Goal: Check status: Check status

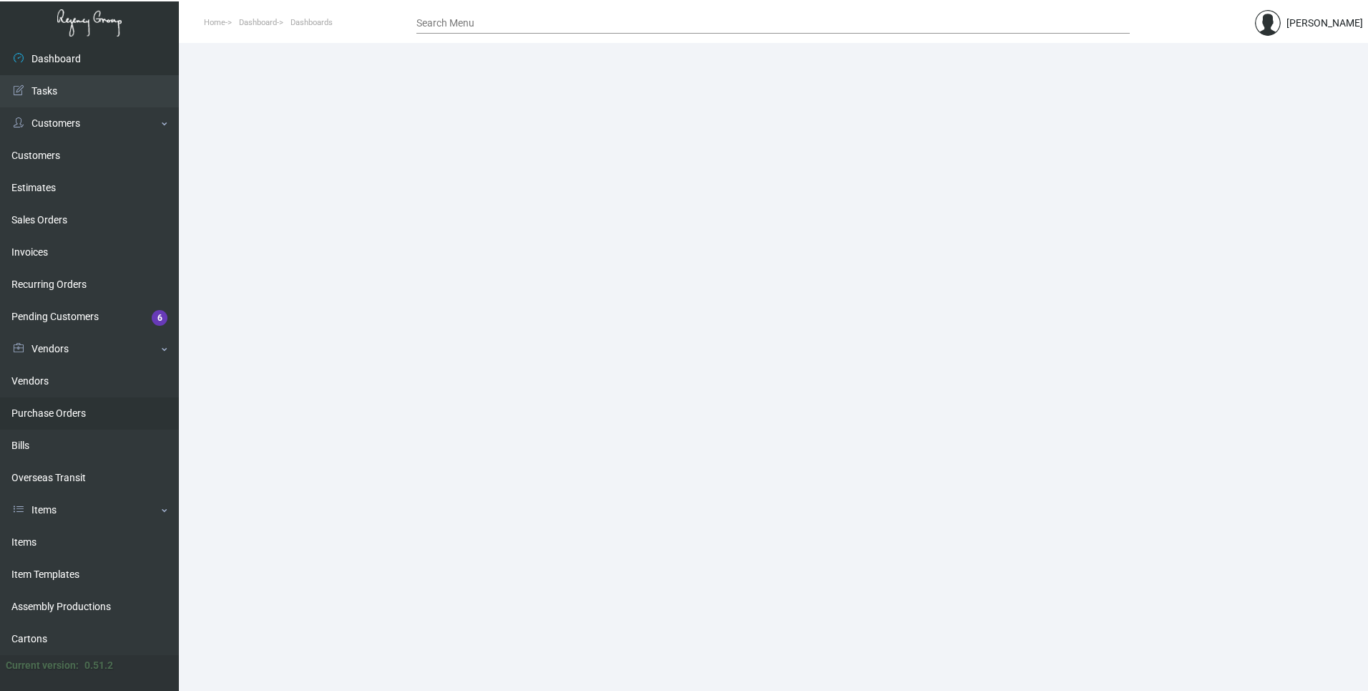
click at [26, 412] on link "Purchase Orders" at bounding box center [89, 413] width 179 height 32
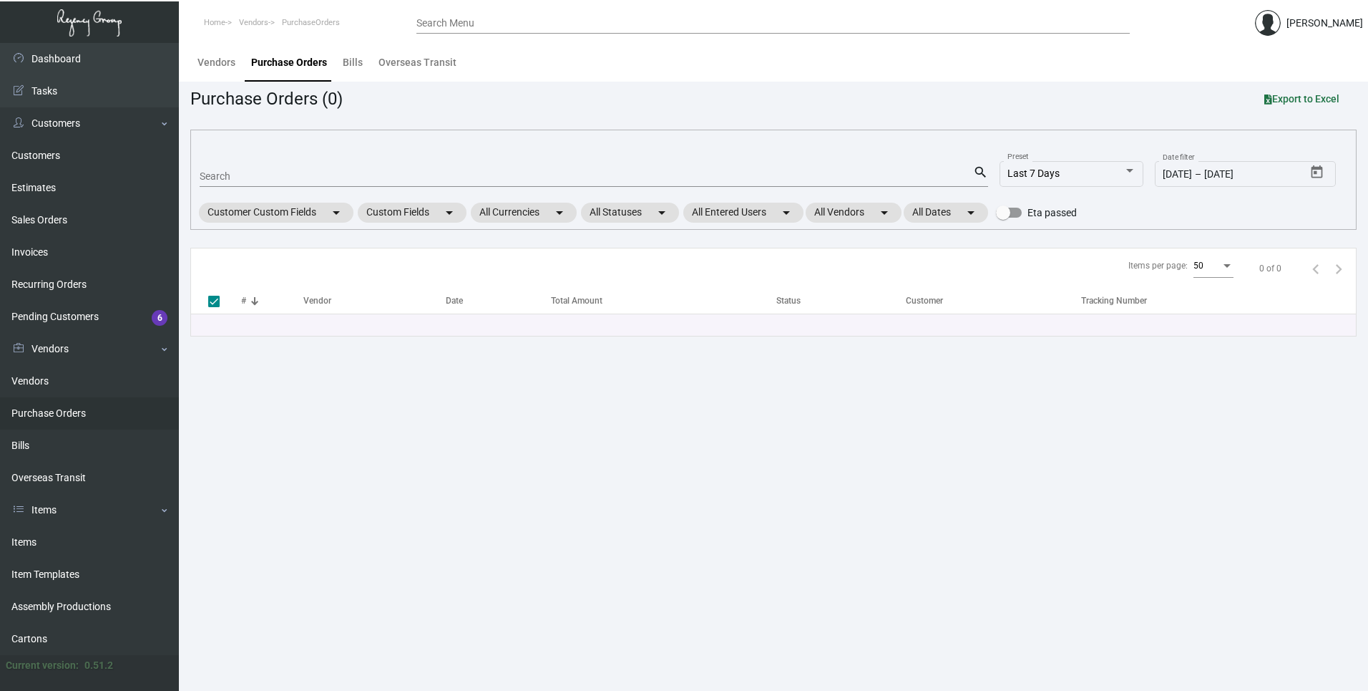
click at [253, 181] on input "Search" at bounding box center [587, 176] width 774 height 11
paste input "93257"
type input "93257"
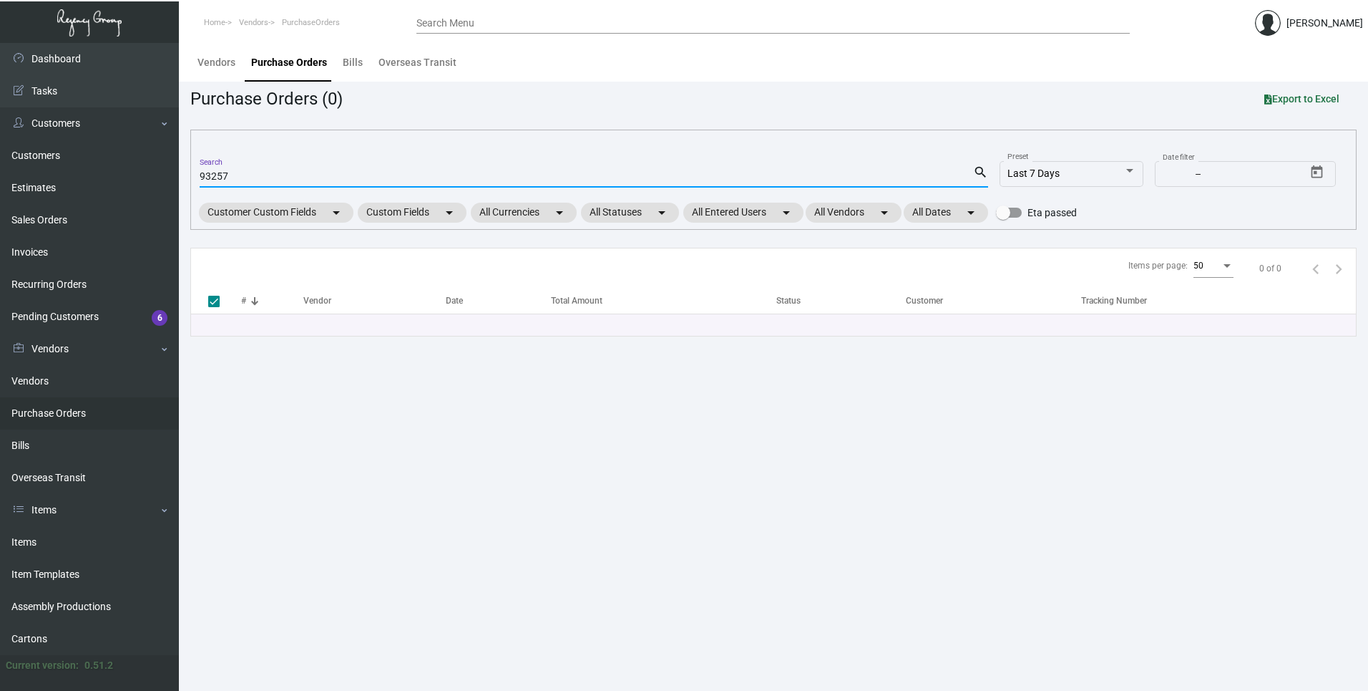
checkbox input "false"
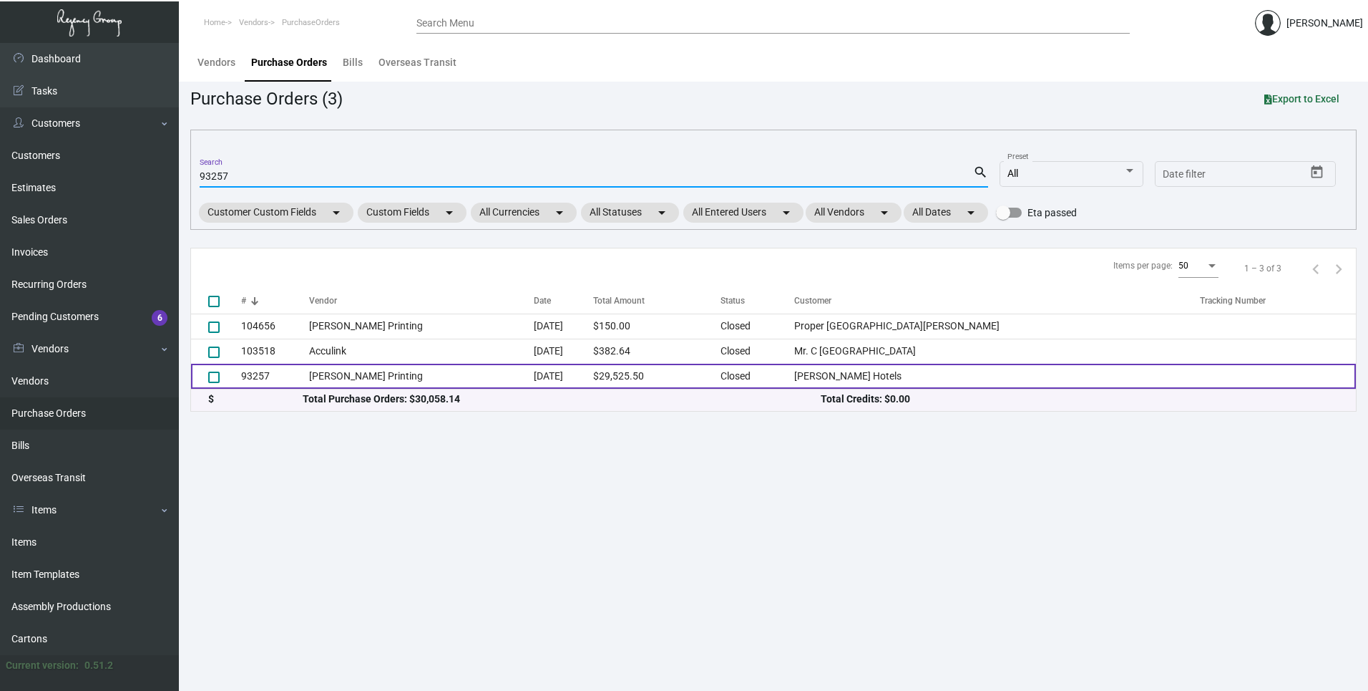
click at [354, 381] on td "[PERSON_NAME] Printing" at bounding box center [421, 376] width 225 height 25
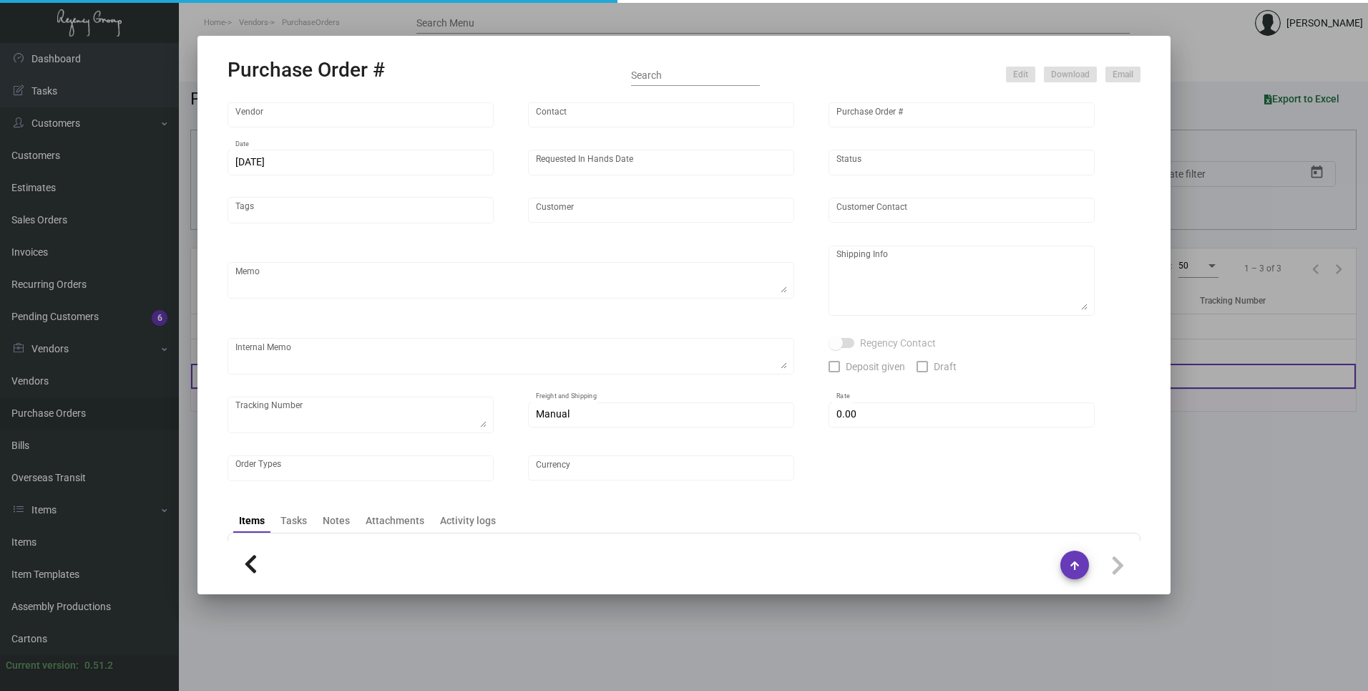
type input "[PERSON_NAME] Printing"
type input "[PERSON_NAME]"
type input "93257"
type input "[DATE]"
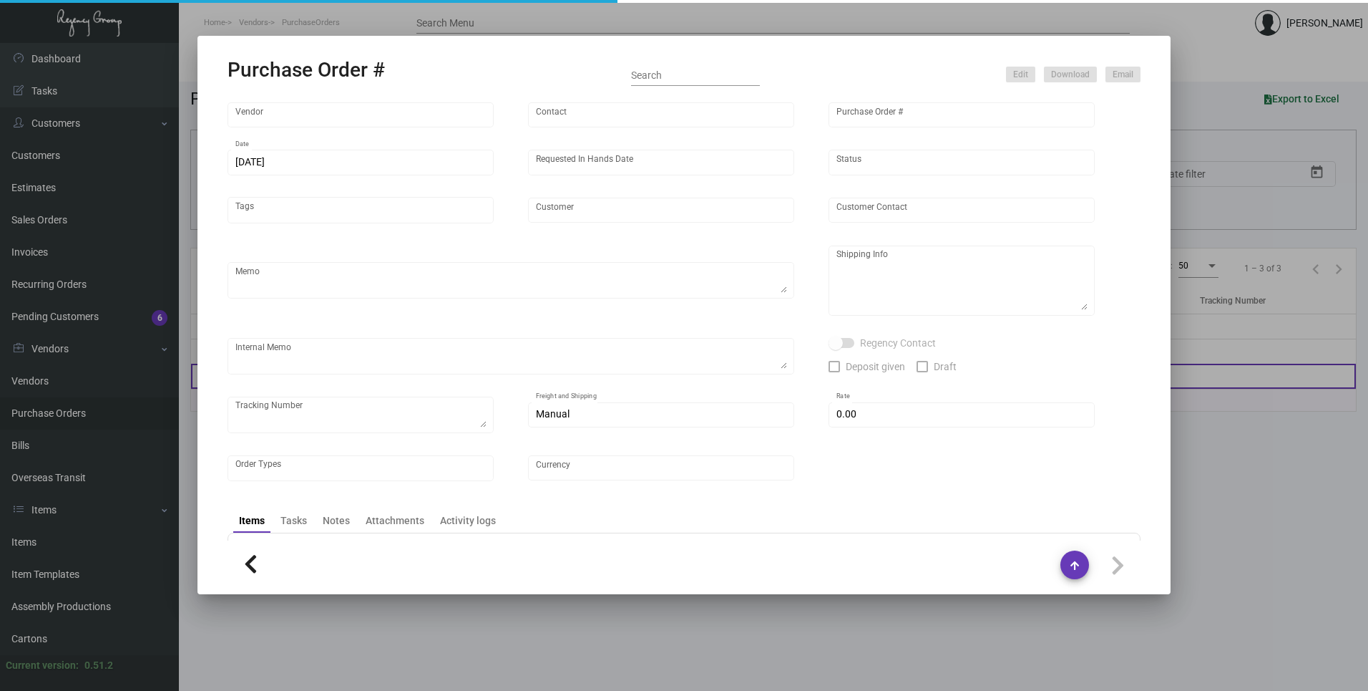
type input "[PERSON_NAME] Hotels"
type textarea "Regency Group NJ - [PERSON_NAME] [STREET_ADDRESS]"
checkbox input "true"
type input "$ 0.00"
type input "United States Dollar $"
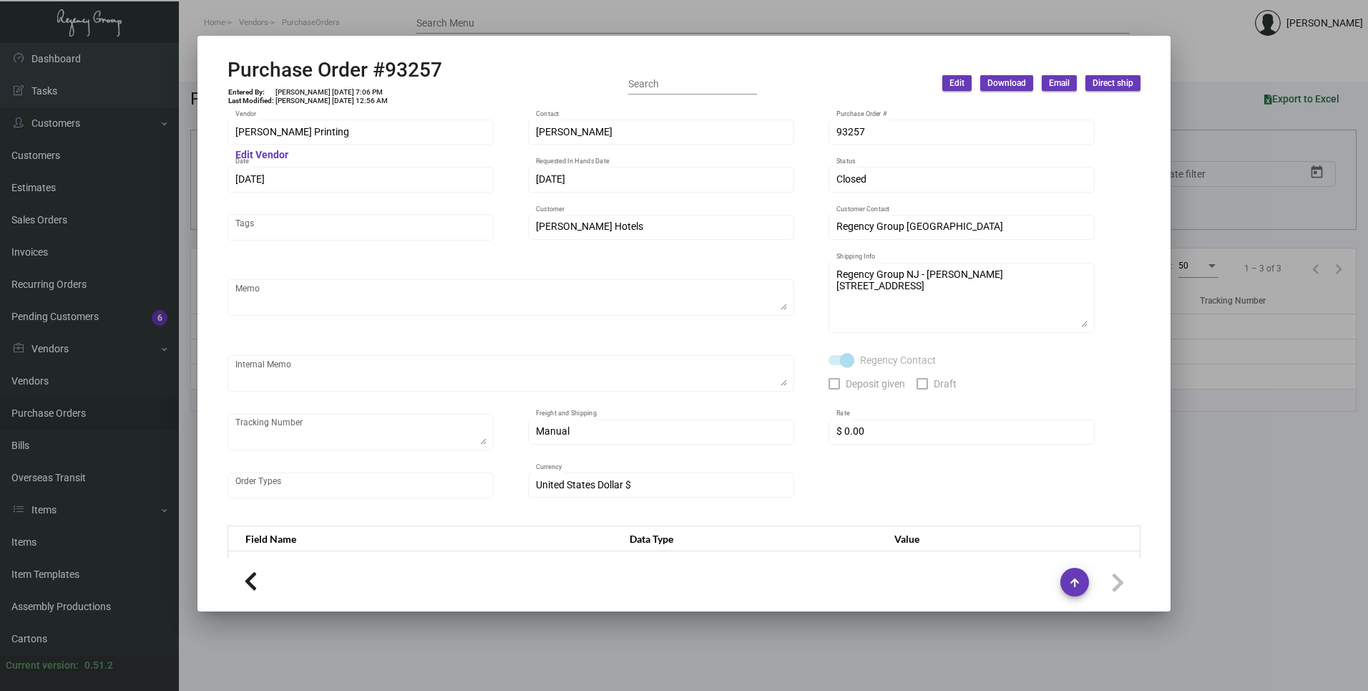
click at [659, 23] on div at bounding box center [684, 345] width 1368 height 691
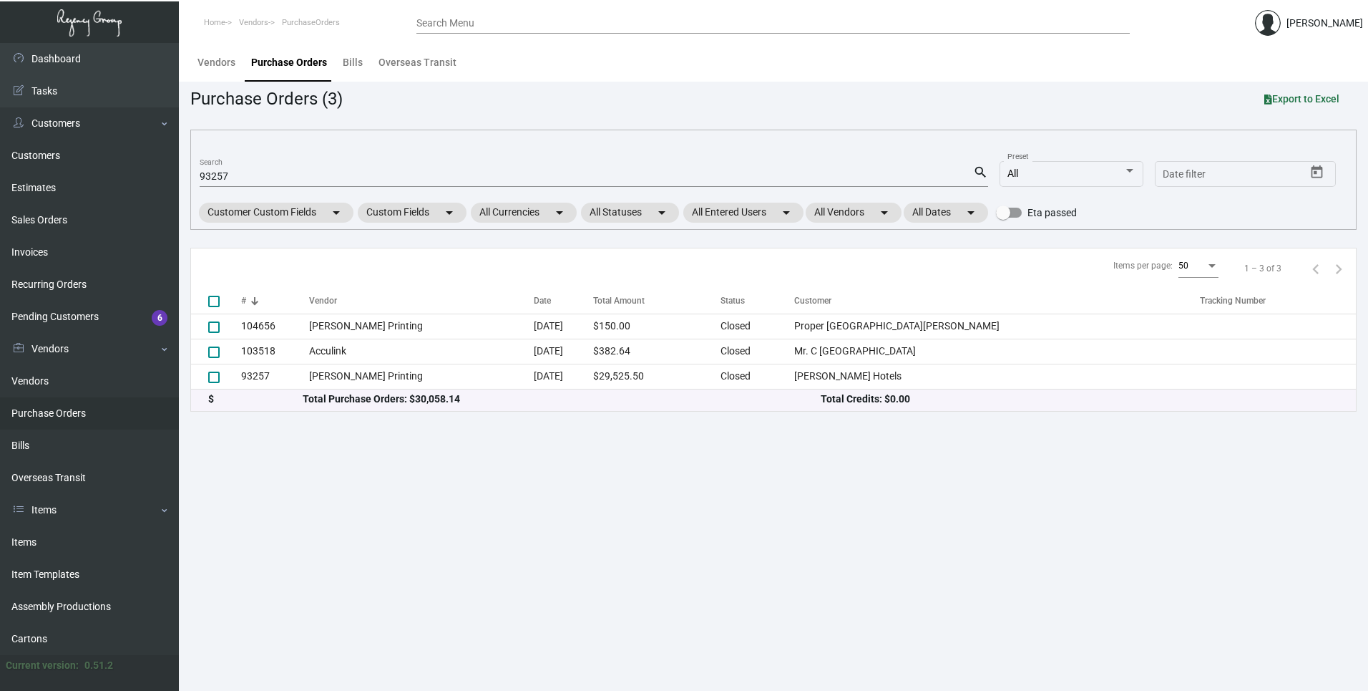
click at [436, 175] on input "93257" at bounding box center [587, 176] width 774 height 11
type input "9"
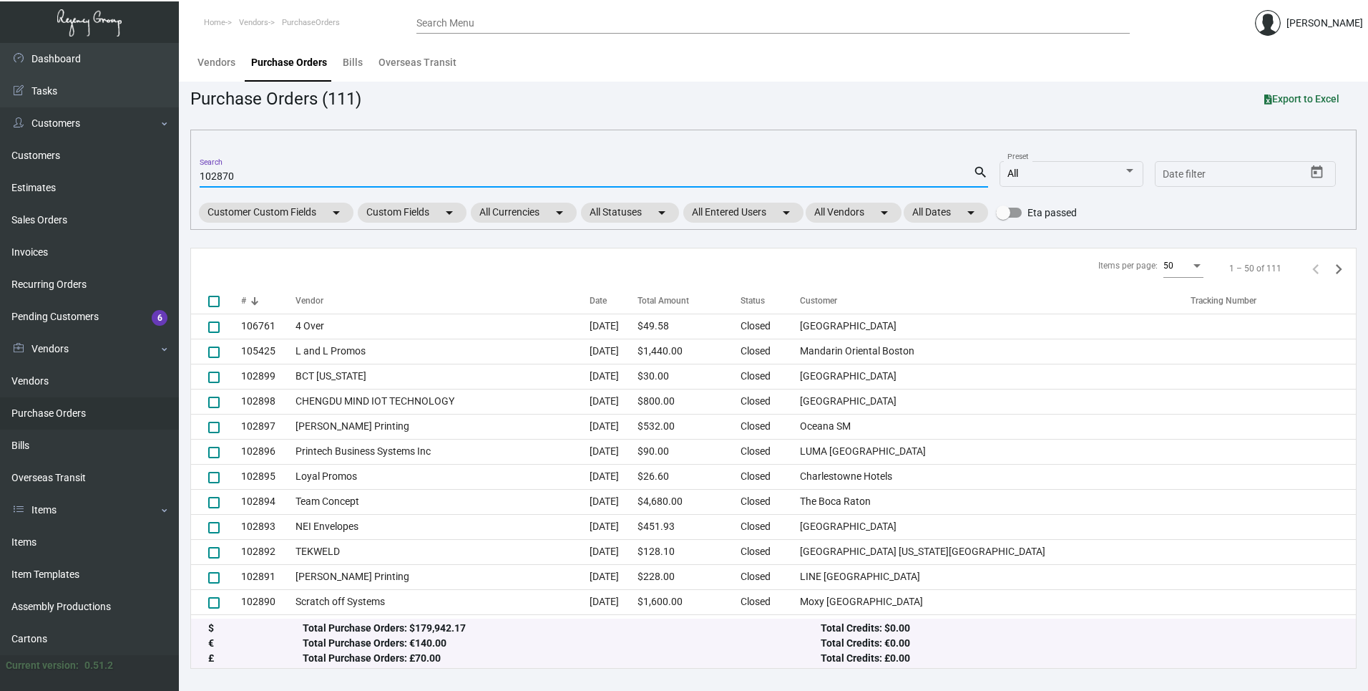
type input "102870"
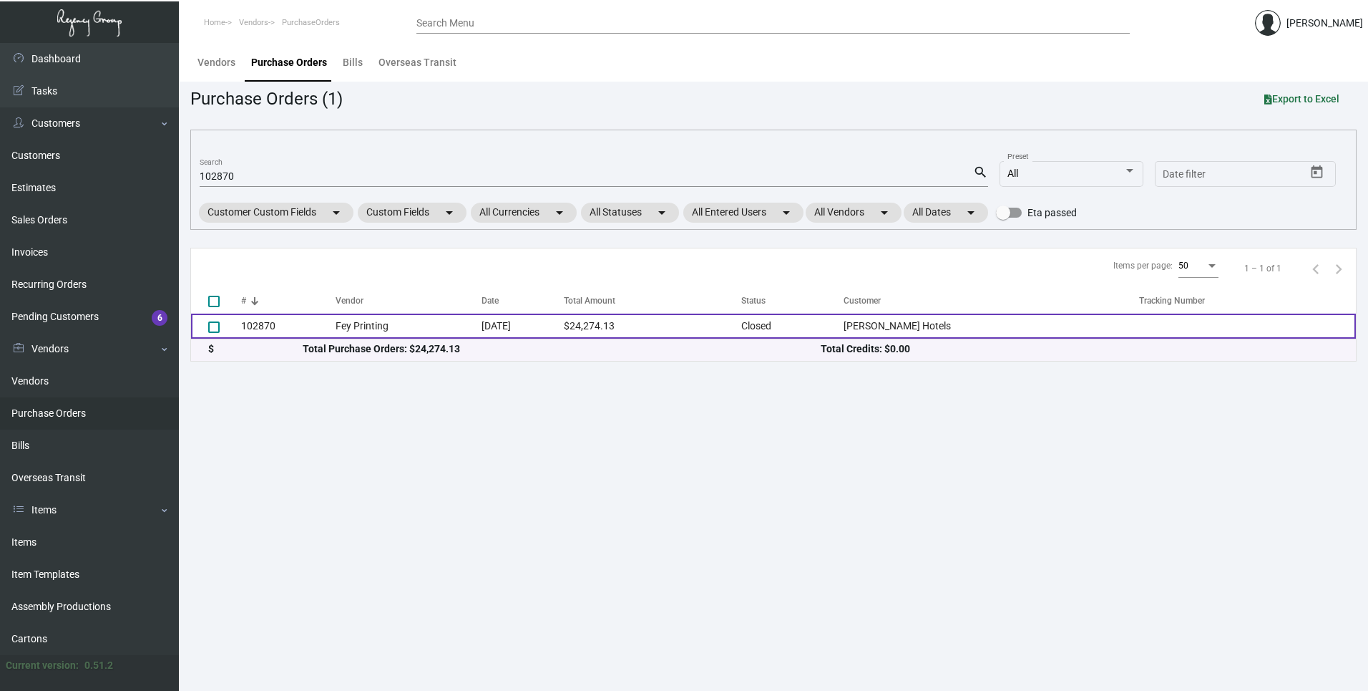
click at [376, 324] on td "Fey Printing" at bounding box center [409, 325] width 146 height 25
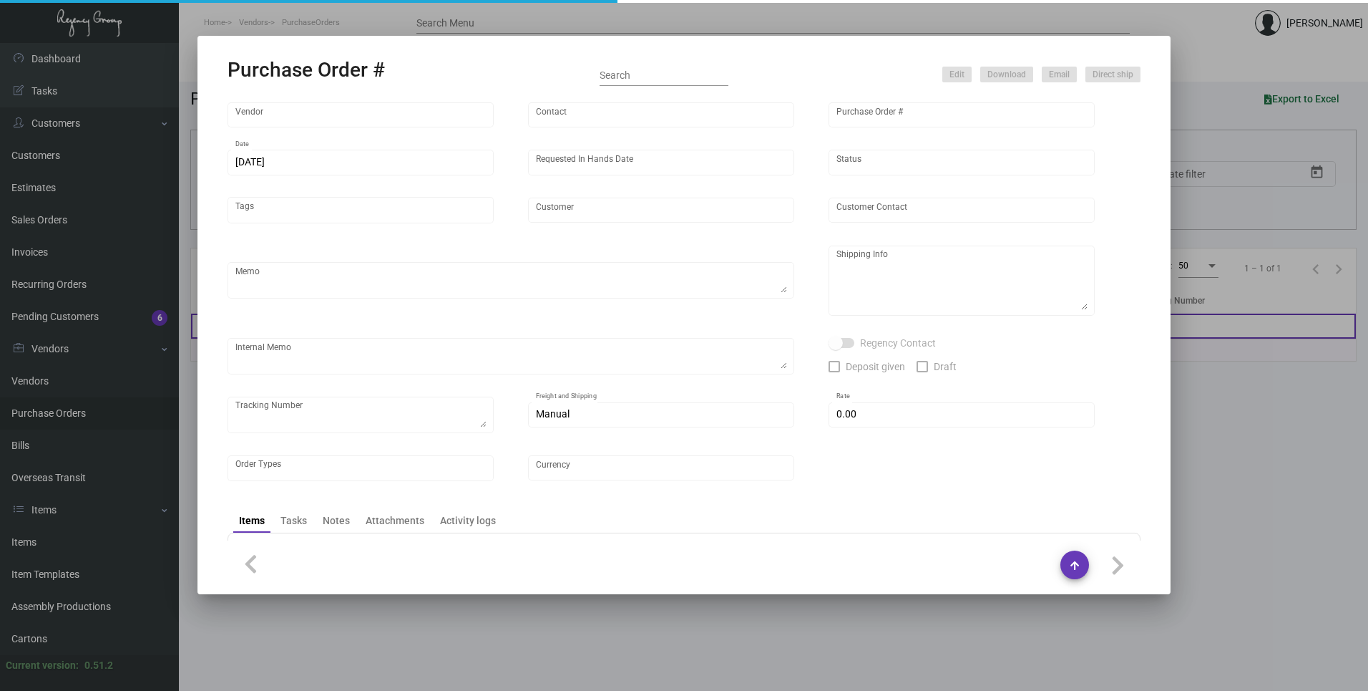
type input "Fey Printing"
type input "[PERSON_NAME]"
type input "102870"
type input "[DATE]"
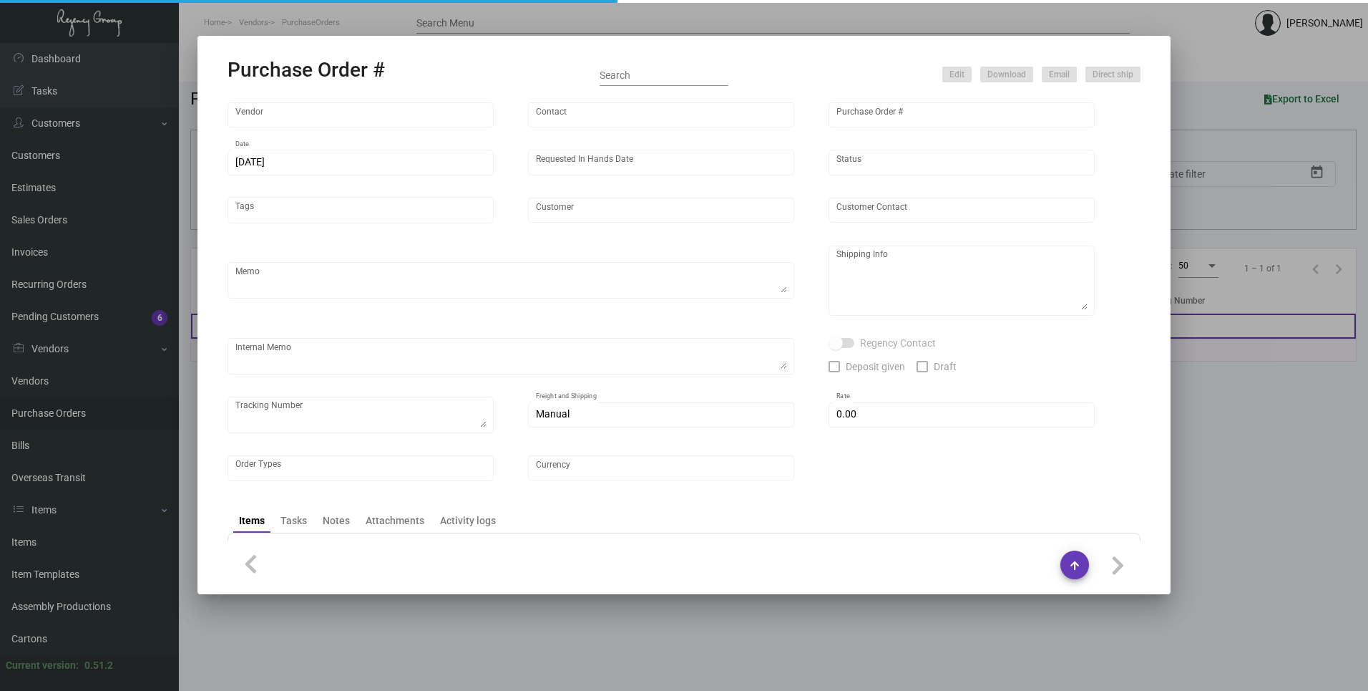
type input "[PERSON_NAME] Hotels"
type textarea "Please contact SH@theregencygroup to schedule shipping"
type textarea "Regency Group NJ - [PERSON_NAME] [STREET_ADDRESS]"
type textarea "2/13 - 3 PALLETS SHIFL/[PERSON_NAME] TRANS - 485978741 - $655.00 [DATE] Shipped…"
checkbox input "true"
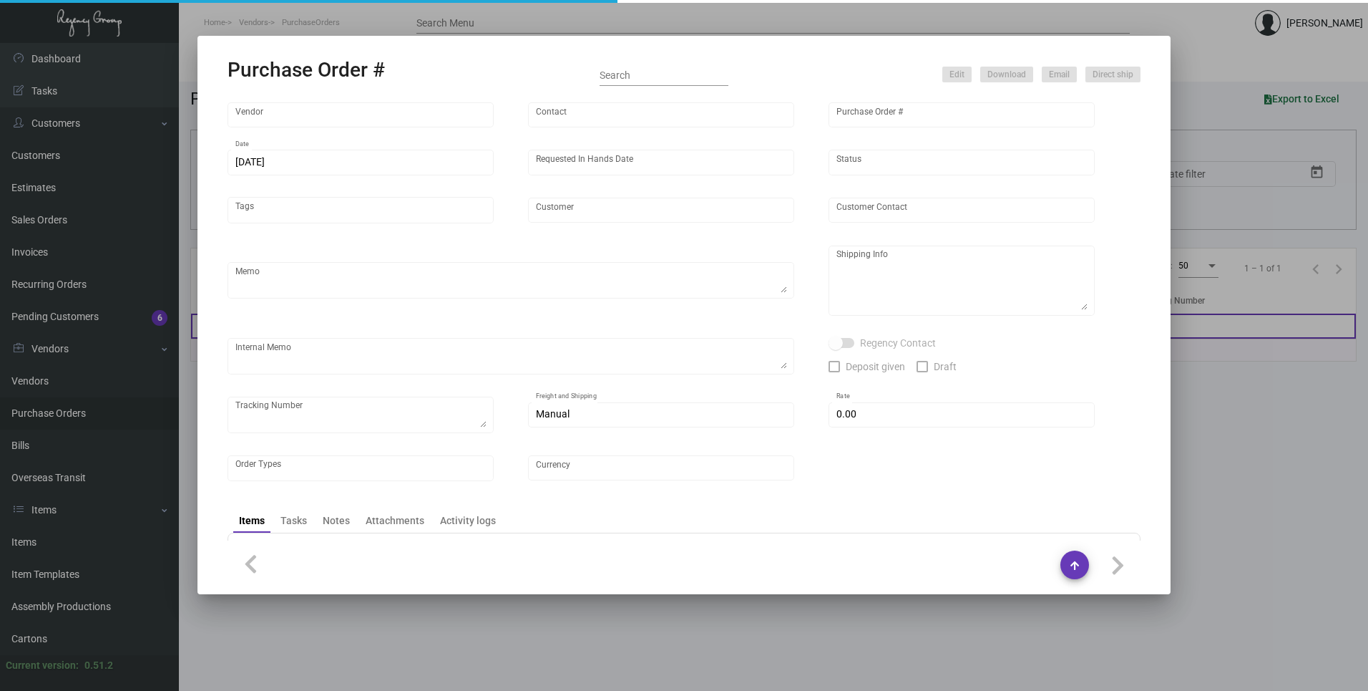
type input "$ 0.00"
type input "United States Dollar $"
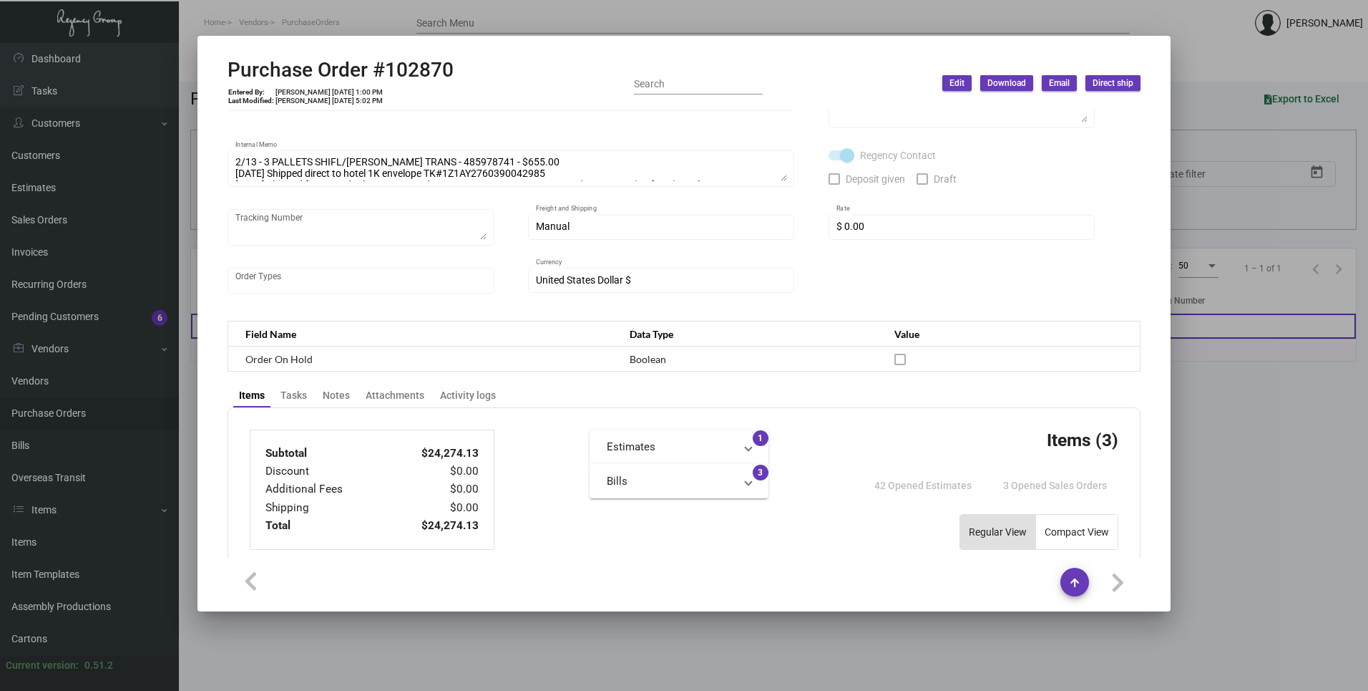
scroll to position [205, 0]
